Goal: Task Accomplishment & Management: Use online tool/utility

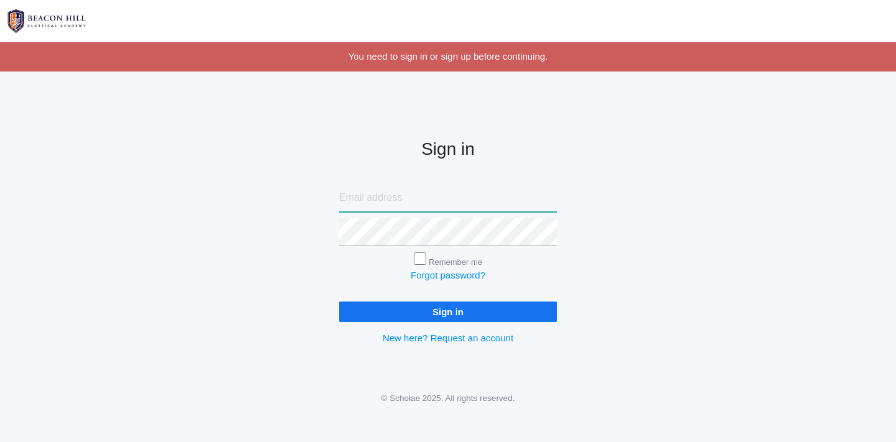
type input "liv@beaconhillclassical.org"
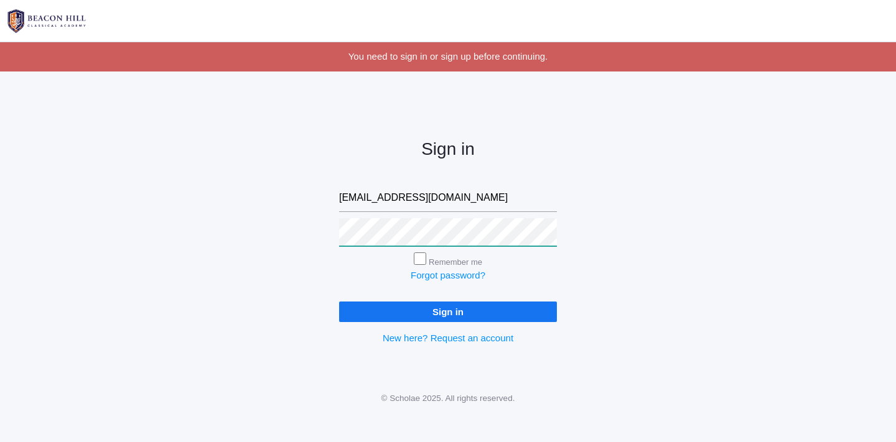
click at [448, 309] on input "Sign in" at bounding box center [448, 312] width 218 height 21
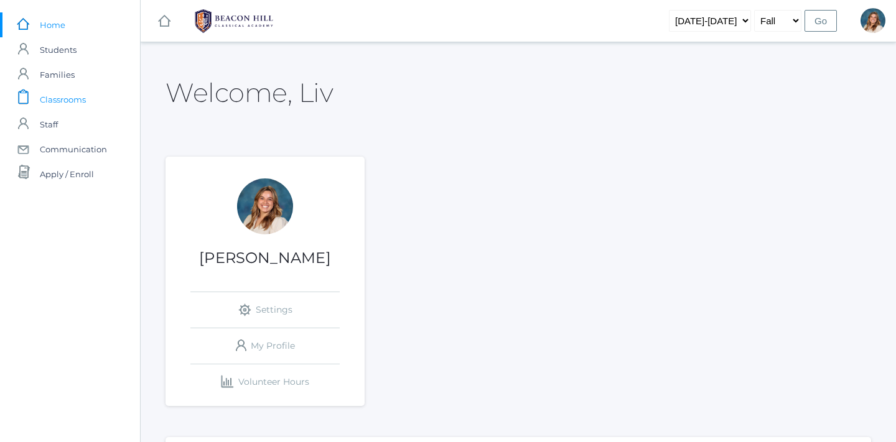
click at [65, 102] on span "Classrooms" at bounding box center [63, 99] width 46 height 25
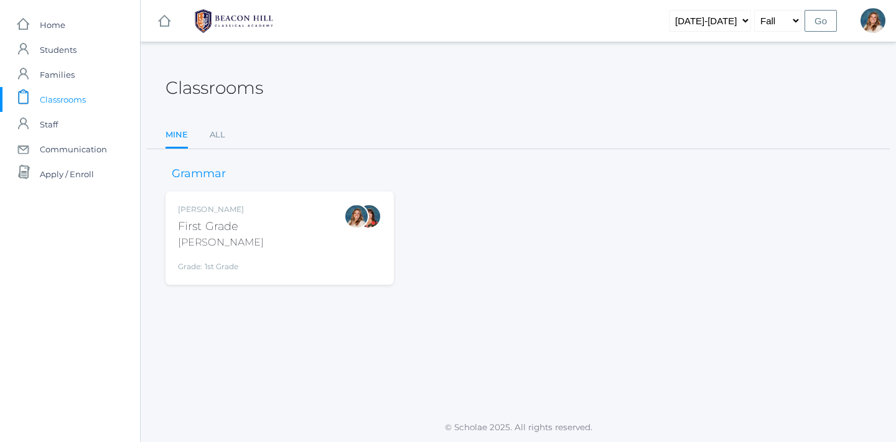
click at [254, 226] on div "Liv Barber First Grade Barber Grade: 1st Grade 01LA" at bounding box center [279, 238] width 203 height 68
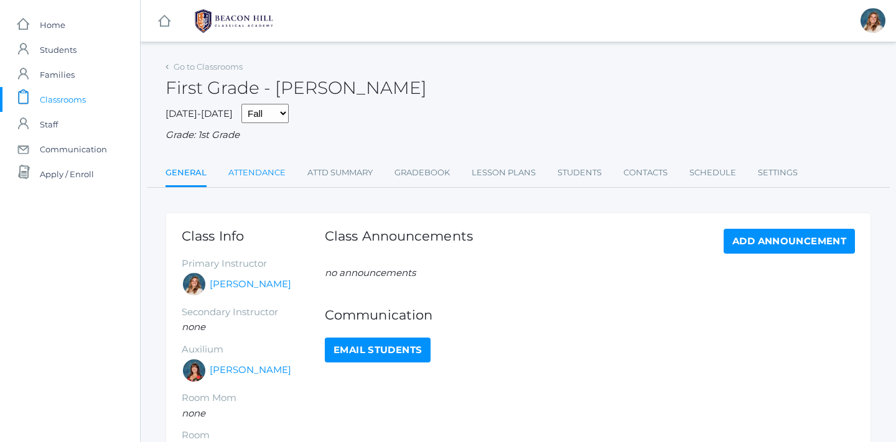
click at [256, 161] on link "Attendance" at bounding box center [256, 173] width 57 height 25
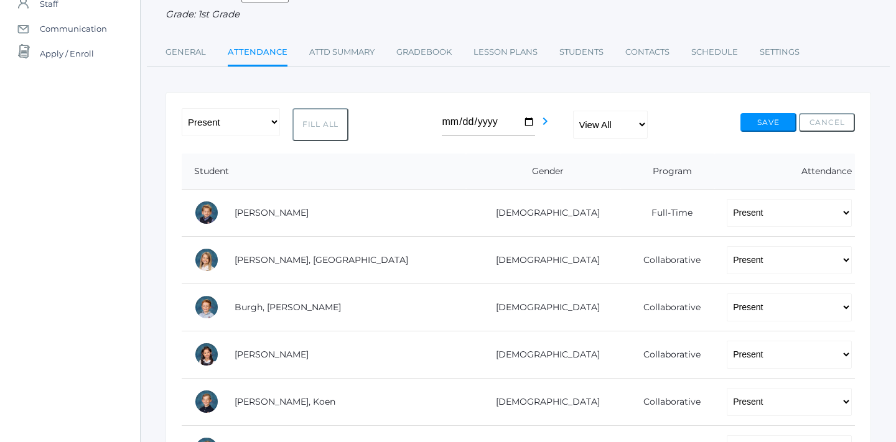
scroll to position [130, 0]
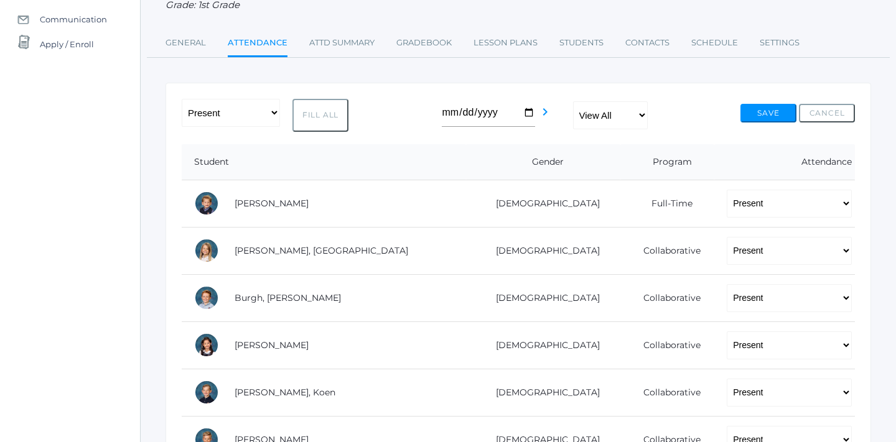
click at [315, 114] on button "Fill All" at bounding box center [320, 115] width 56 height 33
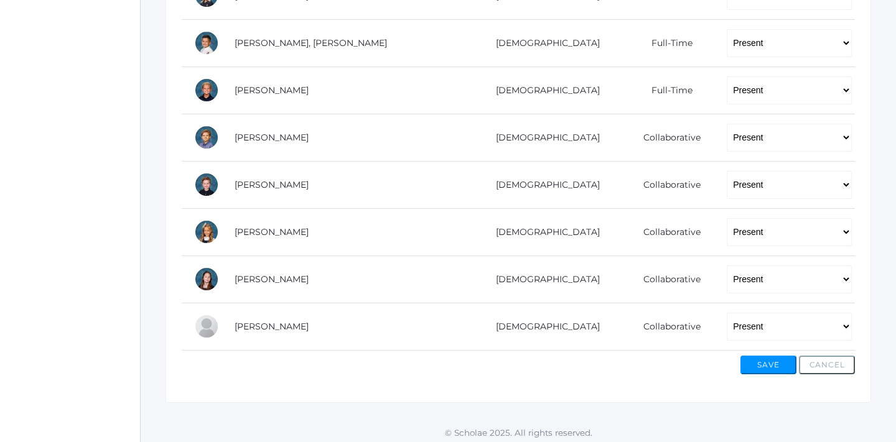
scroll to position [810, 0]
click at [761, 364] on button "Save" at bounding box center [768, 365] width 56 height 19
